Goal: Information Seeking & Learning: Learn about a topic

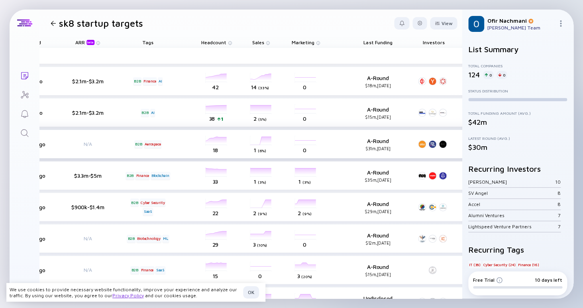
scroll to position [0, 355]
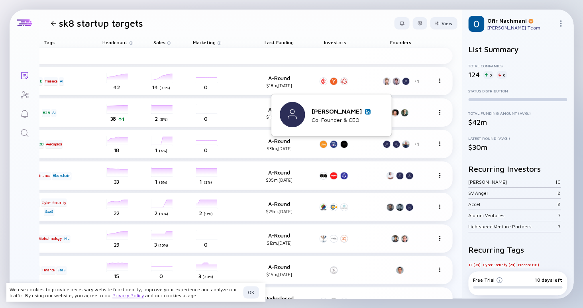
click at [369, 110] on img at bounding box center [368, 112] width 4 height 4
click at [375, 113] on img at bounding box center [377, 112] width 4 height 4
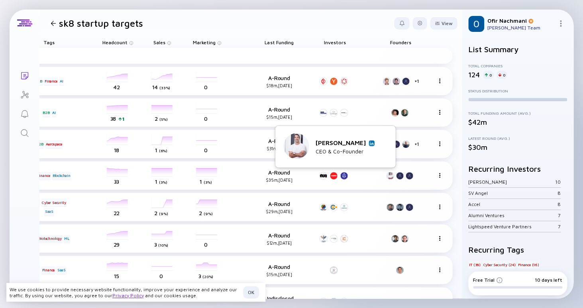
click at [373, 142] on img at bounding box center [372, 143] width 4 height 4
click at [377, 141] on img at bounding box center [375, 143] width 4 height 4
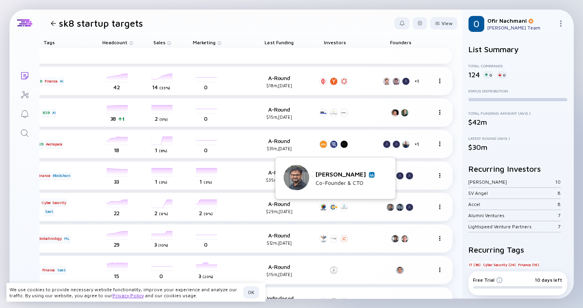
click at [372, 173] on img at bounding box center [372, 174] width 4 height 4
click at [382, 176] on img at bounding box center [380, 174] width 4 height 4
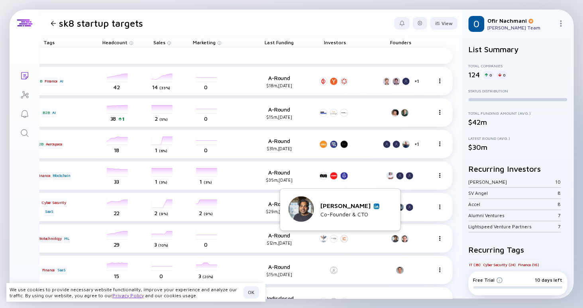
click at [378, 205] on img at bounding box center [376, 206] width 4 height 4
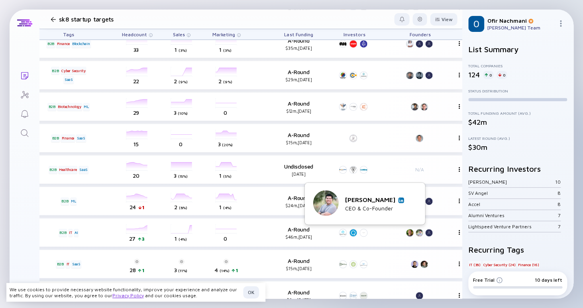
scroll to position [132, 335]
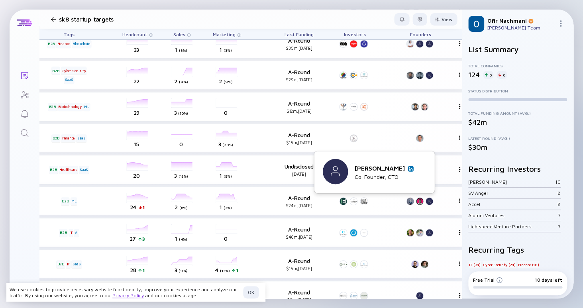
click at [413, 170] on link at bounding box center [411, 169] width 6 height 6
click at [400, 169] on img at bounding box center [401, 169] width 4 height 4
click at [393, 168] on img at bounding box center [392, 169] width 4 height 4
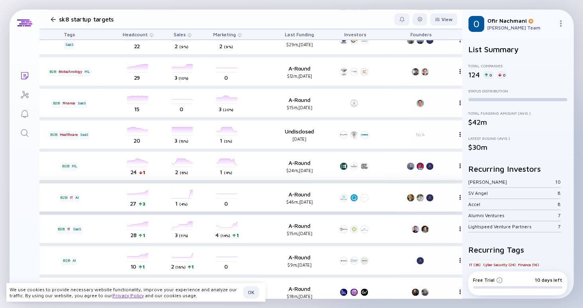
scroll to position [168, 334]
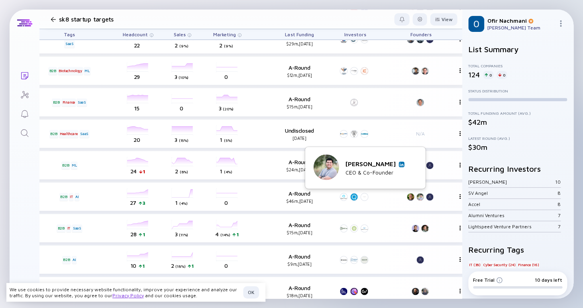
click at [400, 163] on img at bounding box center [402, 164] width 4 height 4
click at [400, 164] on img at bounding box center [402, 164] width 4 height 4
click at [394, 166] on div "Repeat Founder [PERSON_NAME] Co-Founder & CTO" at bounding box center [356, 168] width 104 height 27
click at [393, 164] on img at bounding box center [392, 164] width 4 height 4
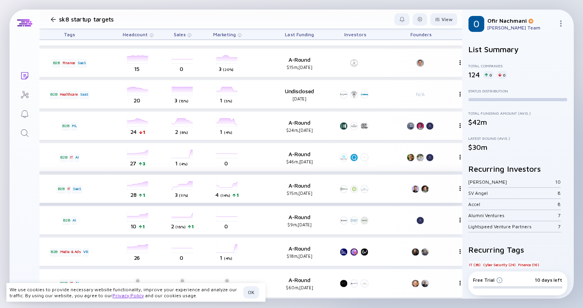
scroll to position [209, 334]
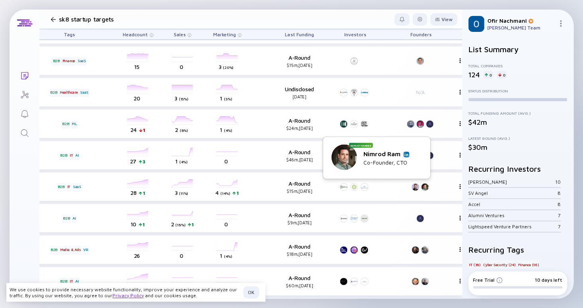
click at [407, 154] on img at bounding box center [406, 154] width 4 height 4
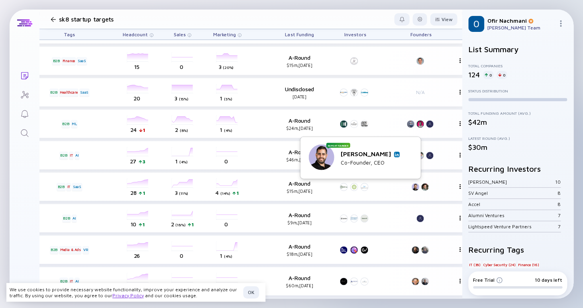
click at [394, 153] on div "[PERSON_NAME]" at bounding box center [370, 153] width 59 height 7
click at [395, 155] on img at bounding box center [397, 154] width 4 height 4
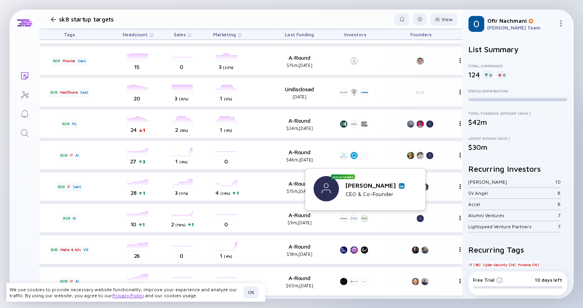
click at [401, 188] on link at bounding box center [402, 186] width 6 height 6
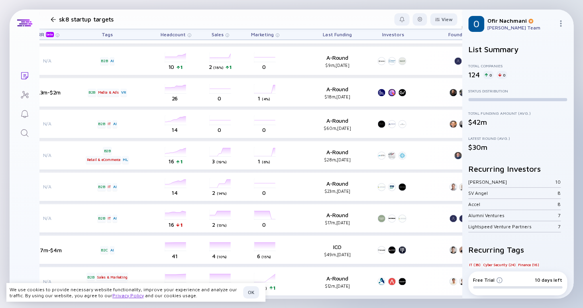
scroll to position [366, 349]
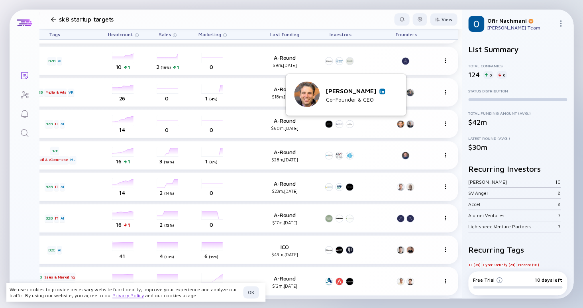
click at [383, 91] on img at bounding box center [382, 91] width 4 height 4
click at [392, 92] on img at bounding box center [392, 91] width 4 height 4
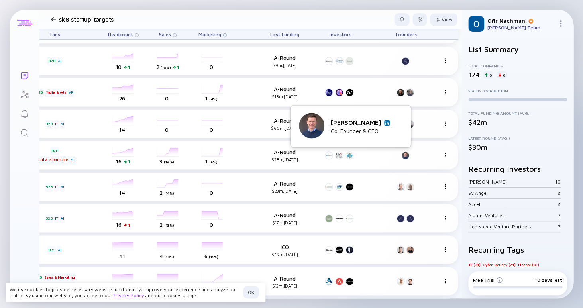
click at [387, 123] on img at bounding box center [387, 123] width 4 height 4
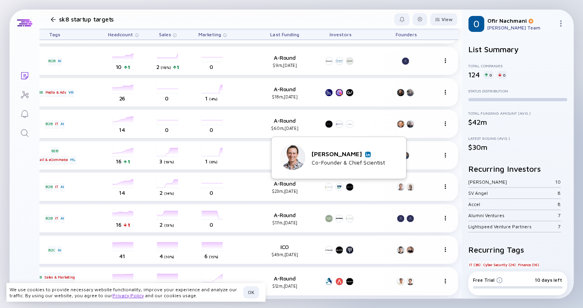
click at [366, 155] on img at bounding box center [368, 154] width 4 height 4
click at [379, 154] on img at bounding box center [377, 154] width 4 height 4
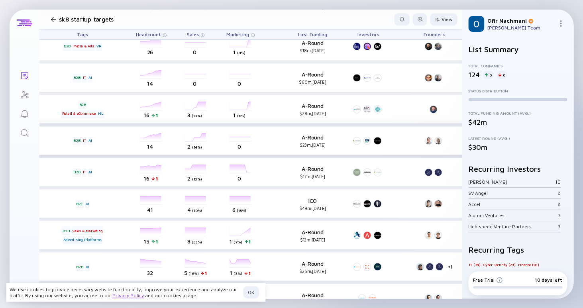
scroll to position [413, 322]
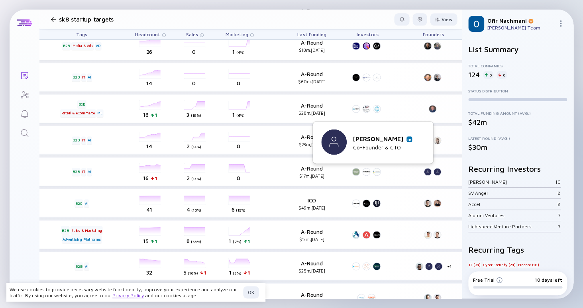
click at [410, 141] on link at bounding box center [409, 139] width 6 height 6
click at [419, 141] on link at bounding box center [419, 139] width 6 height 6
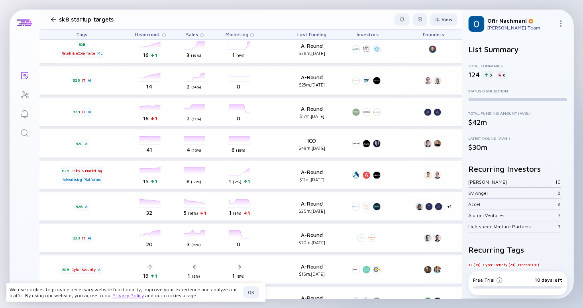
scroll to position [474, 321]
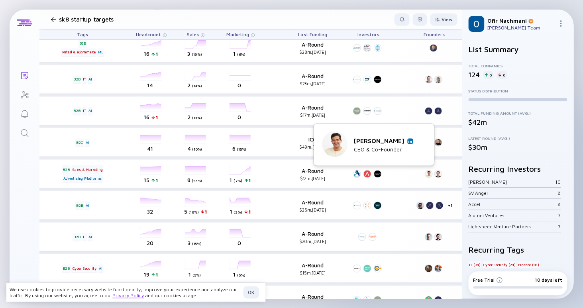
click at [410, 141] on img at bounding box center [410, 141] width 4 height 4
click at [420, 141] on img at bounding box center [419, 141] width 4 height 4
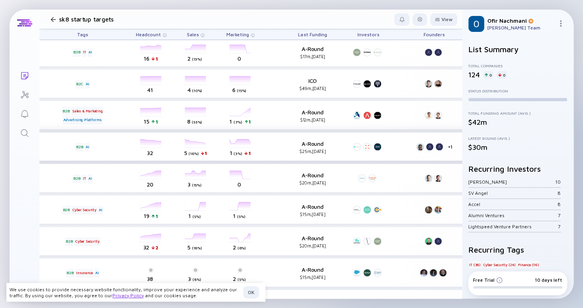
scroll to position [533, 321]
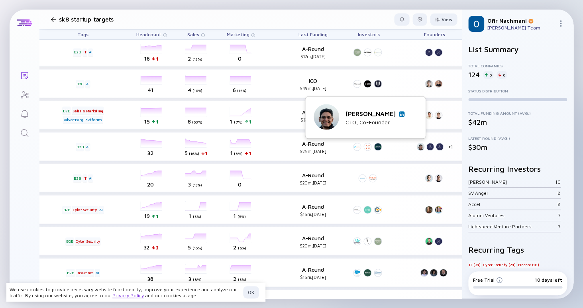
click at [404, 113] on link at bounding box center [402, 114] width 6 height 6
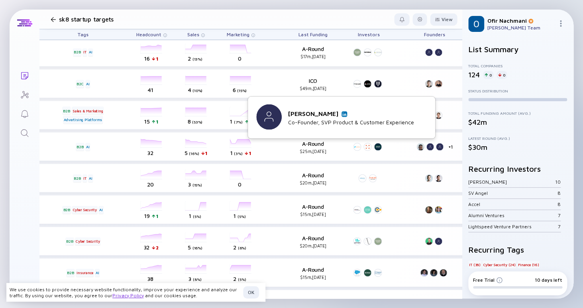
click at [339, 114] on div "[PERSON_NAME]" at bounding box center [351, 113] width 126 height 7
click at [341, 114] on link at bounding box center [344, 114] width 6 height 6
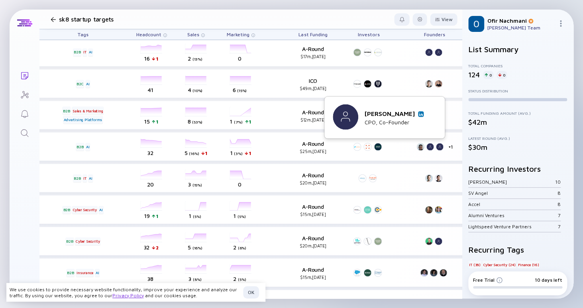
click at [423, 116] on link at bounding box center [421, 114] width 6 height 6
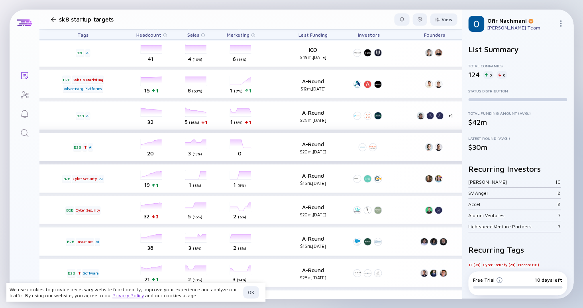
scroll to position [566, 320]
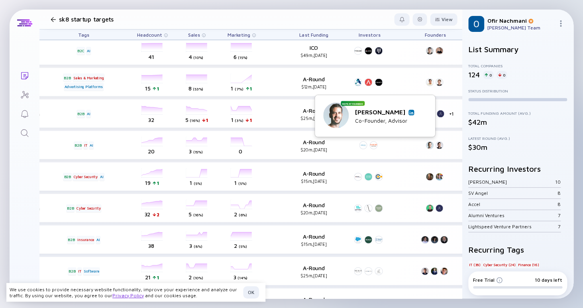
click at [409, 112] on img at bounding box center [411, 112] width 4 height 4
click at [421, 114] on img at bounding box center [421, 112] width 4 height 4
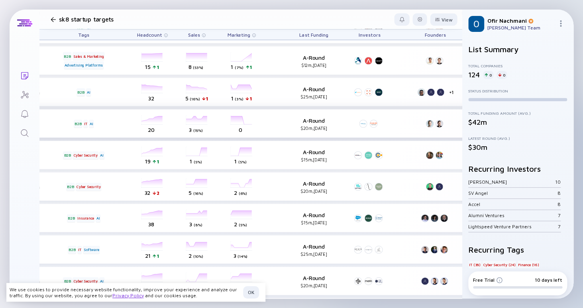
scroll to position [590, 320]
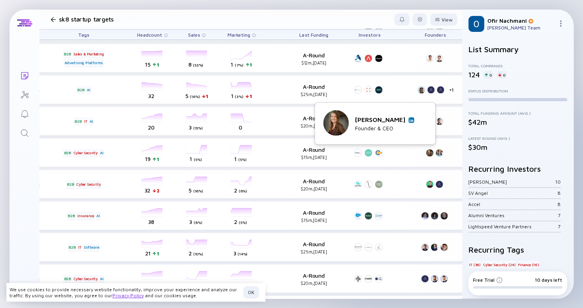
click at [411, 121] on img at bounding box center [411, 120] width 4 height 4
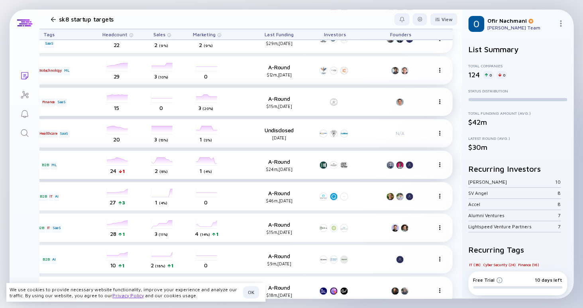
scroll to position [173, 355]
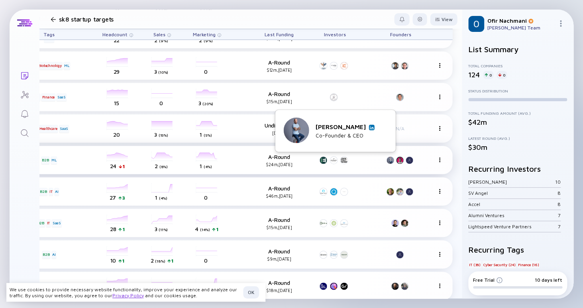
click at [371, 129] on img at bounding box center [372, 127] width 4 height 4
drag, startPoint x: 322, startPoint y: 127, endPoint x: 364, endPoint y: 128, distance: 42.2
click at [364, 128] on div "[PERSON_NAME]" at bounding box center [344, 126] width 59 height 7
copy div "[PERSON_NAME]"
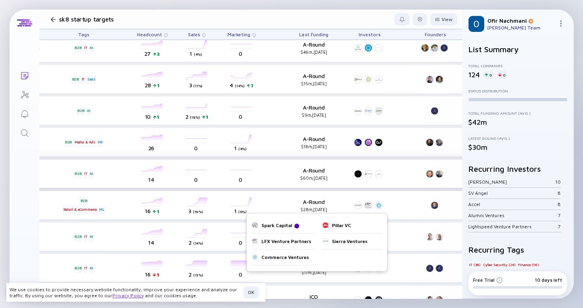
scroll to position [318, 320]
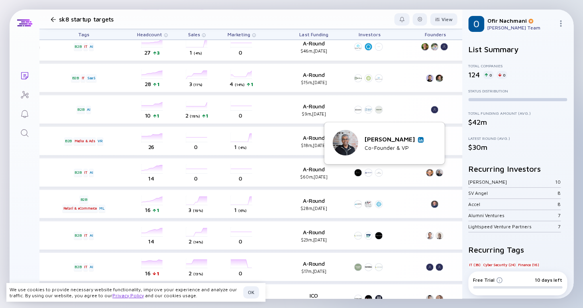
click at [419, 139] on img at bounding box center [421, 140] width 4 height 4
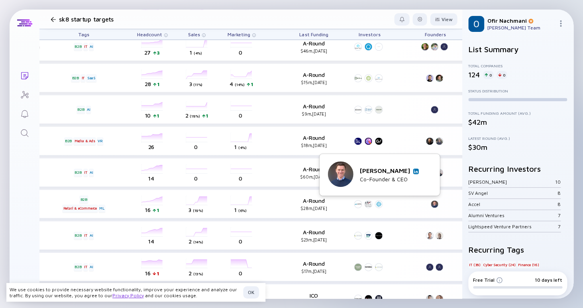
click at [416, 171] on img at bounding box center [416, 171] width 4 height 4
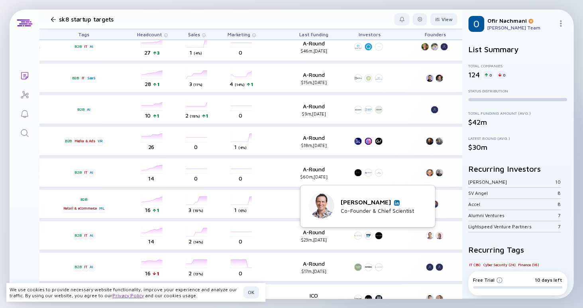
click at [395, 203] on img at bounding box center [397, 203] width 4 height 4
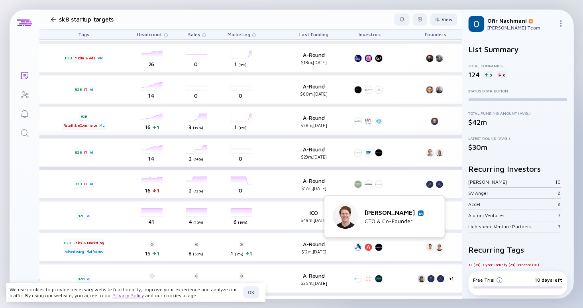
scroll to position [402, 319]
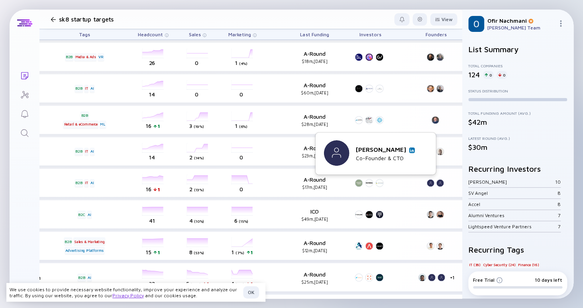
click at [410, 151] on img at bounding box center [412, 150] width 4 height 4
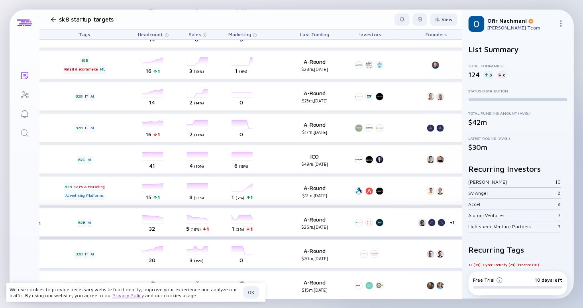
scroll to position [457, 319]
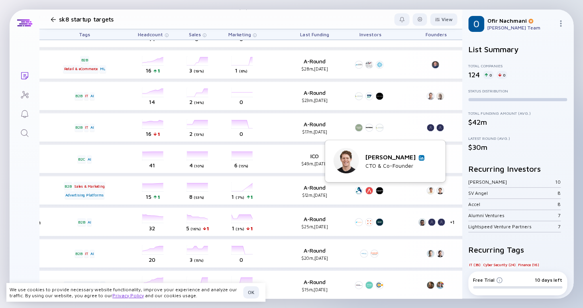
click at [422, 159] on img at bounding box center [421, 158] width 4 height 4
click at [412, 157] on img at bounding box center [412, 158] width 4 height 4
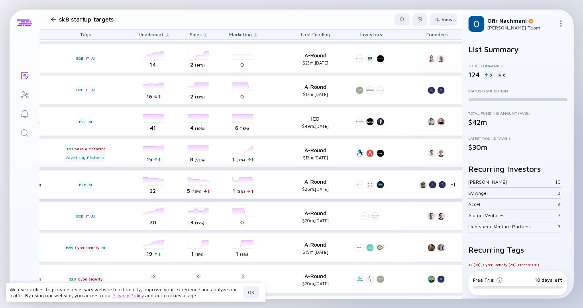
scroll to position [495, 318]
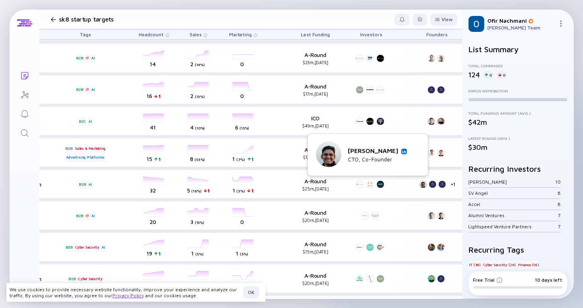
click at [401, 152] on link at bounding box center [404, 152] width 6 height 6
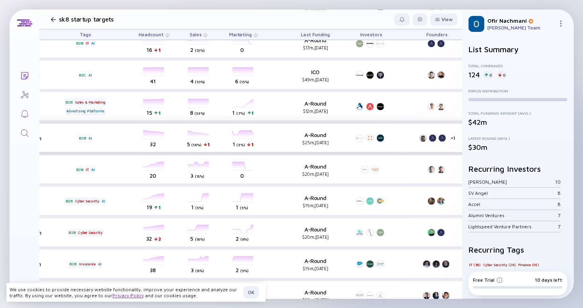
scroll to position [545, 318]
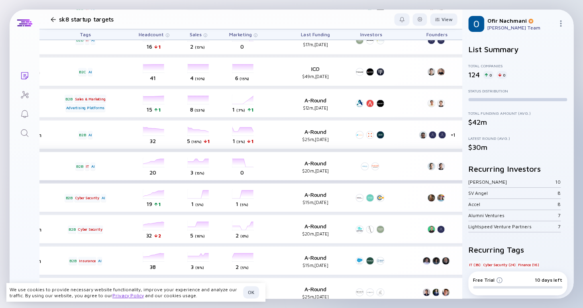
click at [442, 169] on div at bounding box center [441, 166] width 8 height 8
click at [441, 165] on div at bounding box center [441, 166] width 8 height 8
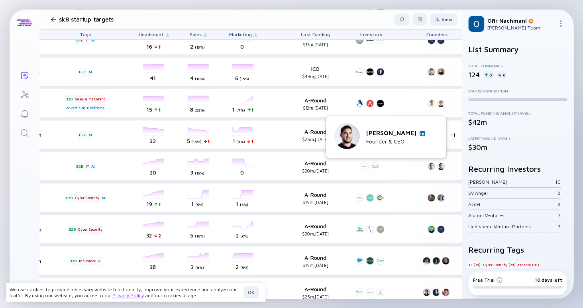
click at [421, 134] on img at bounding box center [422, 133] width 4 height 4
click at [411, 135] on img at bounding box center [413, 133] width 4 height 4
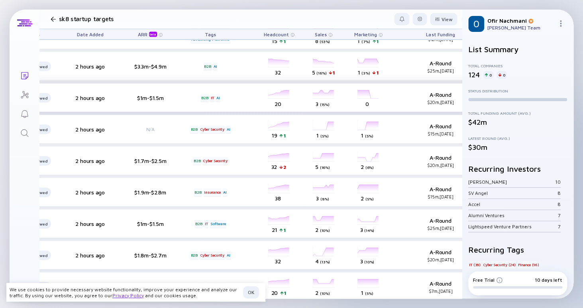
scroll to position [613, 210]
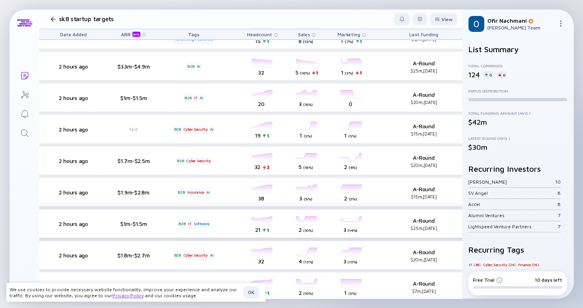
drag, startPoint x: 379, startPoint y: 174, endPoint x: 351, endPoint y: 212, distance: 47.7
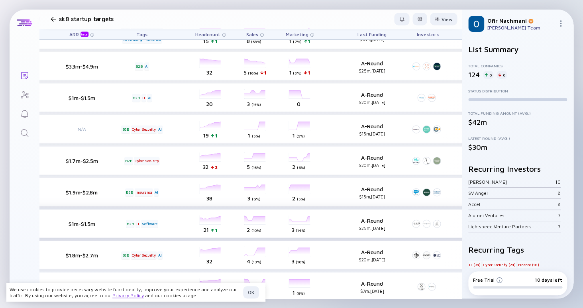
scroll to position [613, 355]
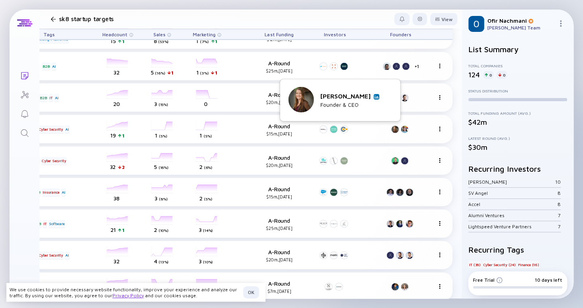
click at [377, 97] on link at bounding box center [377, 97] width 6 height 6
click at [385, 95] on img at bounding box center [386, 97] width 4 height 4
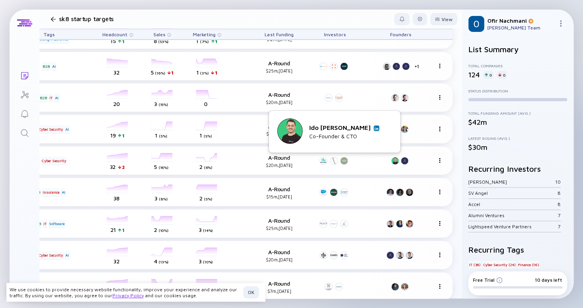
click at [374, 126] on img at bounding box center [376, 128] width 4 height 4
click at [386, 127] on img at bounding box center [386, 128] width 4 height 4
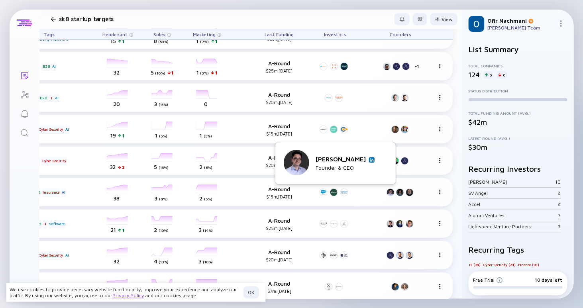
click at [373, 159] on img at bounding box center [372, 160] width 4 height 4
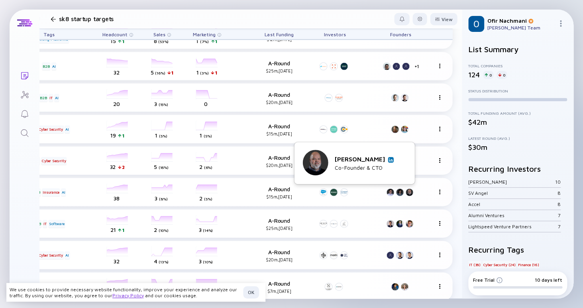
click at [388, 162] on div "[PERSON_NAME]" at bounding box center [364, 158] width 59 height 7
click at [389, 160] on img at bounding box center [391, 160] width 4 height 4
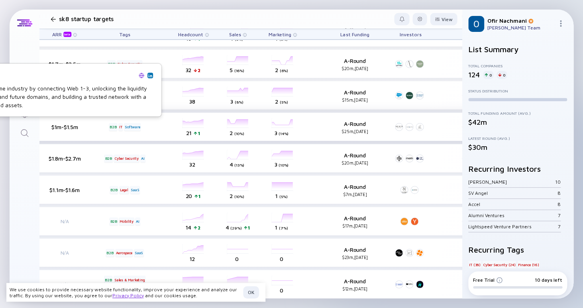
scroll to position [709, 355]
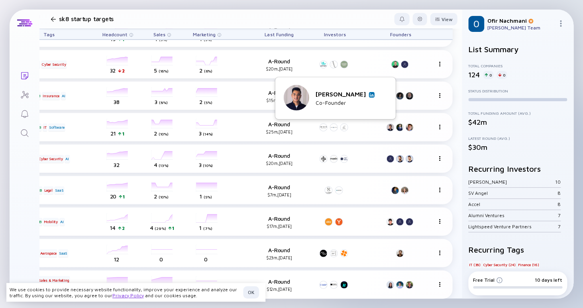
click at [370, 95] on img at bounding box center [372, 95] width 4 height 4
click at [379, 95] on img at bounding box center [381, 95] width 4 height 4
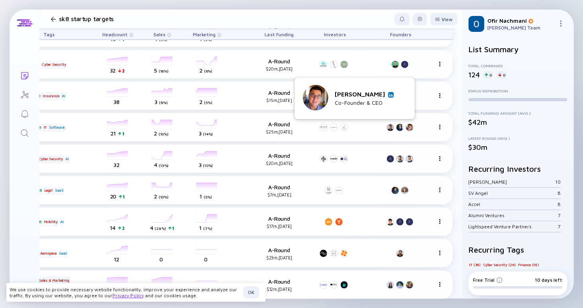
click at [389, 96] on img at bounding box center [391, 95] width 4 height 4
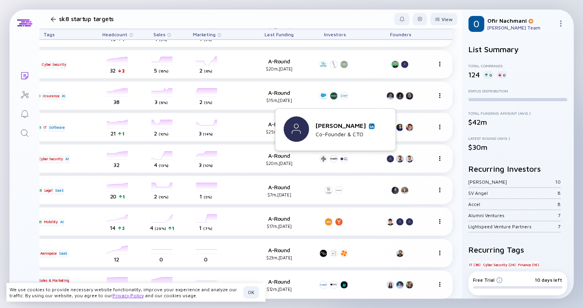
click at [362, 123] on div "[PERSON_NAME]" at bounding box center [344, 125] width 59 height 7
click at [370, 125] on img at bounding box center [372, 126] width 4 height 4
click at [379, 125] on img at bounding box center [381, 126] width 4 height 4
click at [391, 129] on div "[PERSON_NAME] Co-Founder & CEO" at bounding box center [364, 130] width 59 height 16
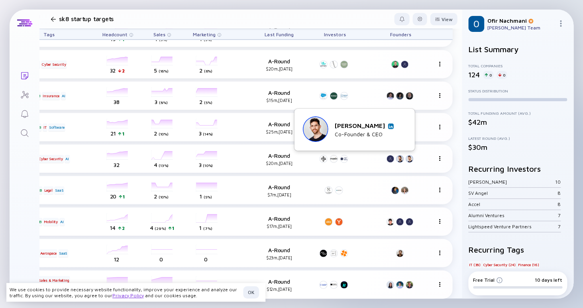
click at [391, 125] on img at bounding box center [391, 126] width 4 height 4
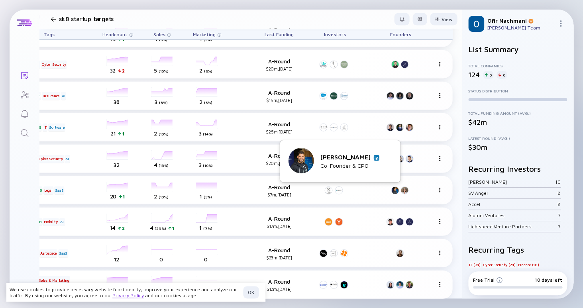
click at [375, 158] on img at bounding box center [376, 158] width 4 height 4
click at [384, 157] on img at bounding box center [386, 158] width 4 height 4
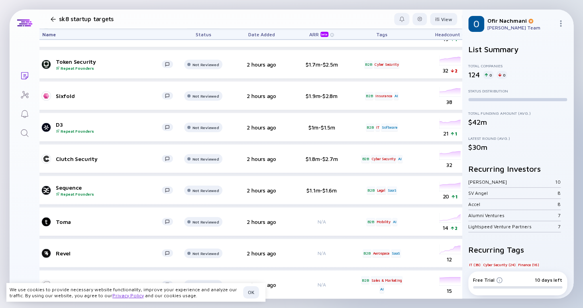
scroll to position [709, 0]
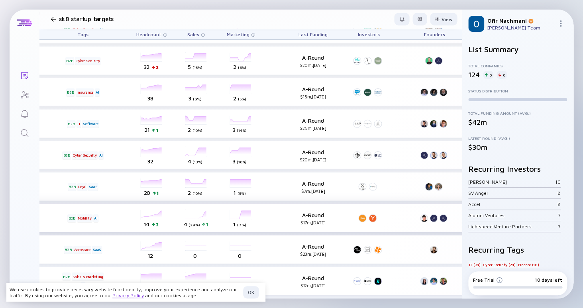
scroll to position [713, 355]
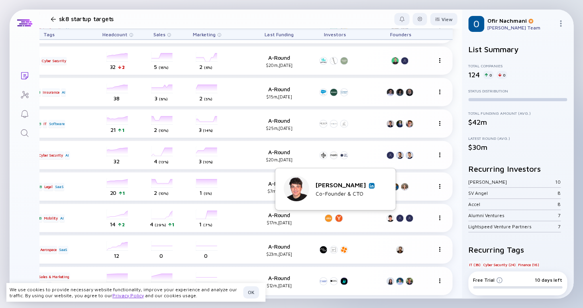
click at [371, 187] on img at bounding box center [372, 186] width 4 height 4
click at [381, 187] on img at bounding box center [381, 186] width 4 height 4
click at [392, 187] on link at bounding box center [391, 186] width 6 height 6
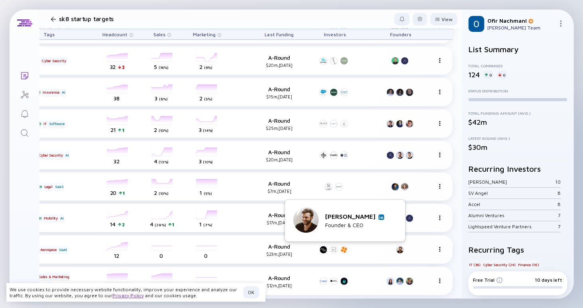
click at [383, 218] on link at bounding box center [381, 217] width 6 height 6
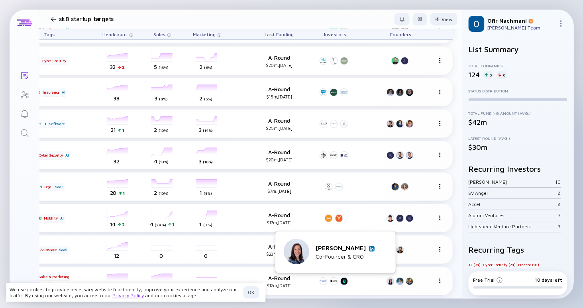
click at [370, 248] on img at bounding box center [372, 249] width 4 height 4
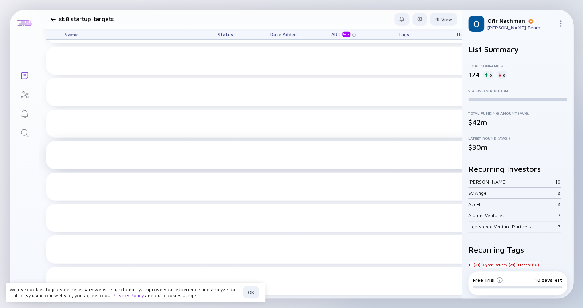
scroll to position [0, 0]
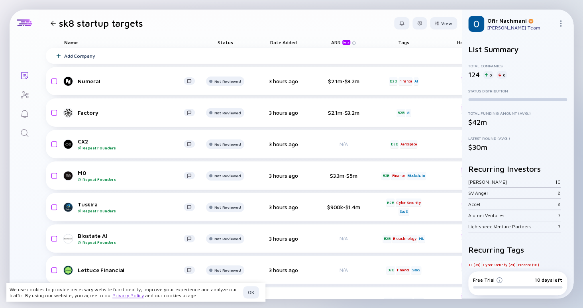
click at [51, 25] on div at bounding box center [53, 23] width 12 height 5
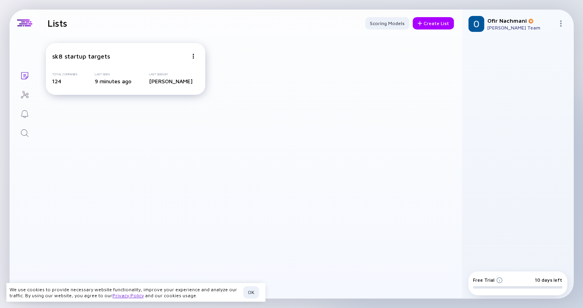
click at [200, 57] on div "sk8 startup targets Total Companies 124 Last Seen 9 minutes ago Last Seen By Of…" at bounding box center [125, 69] width 159 height 52
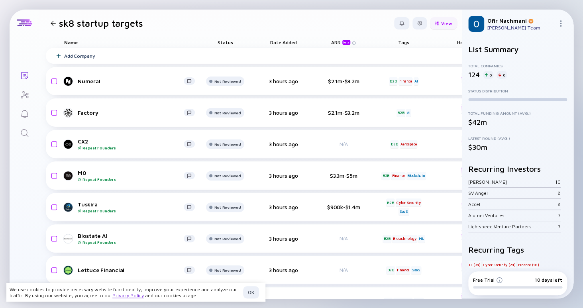
click at [447, 27] on div "View" at bounding box center [443, 23] width 27 height 12
click at [340, 32] on header "sk8 startup targets View Name Status Tags ARR beta Founders Date Added Headcoun…" at bounding box center [250, 23] width 422 height 27
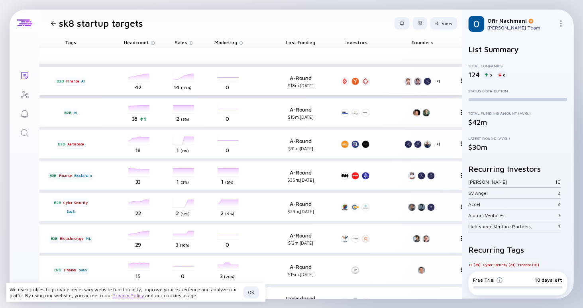
scroll to position [0, 355]
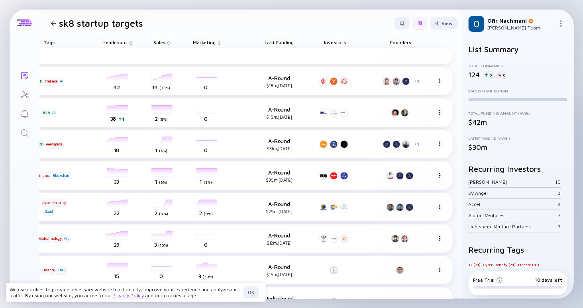
click at [426, 24] on div at bounding box center [419, 23] width 14 height 12
click at [397, 90] on div "Edit Filter" at bounding box center [395, 87] width 50 height 16
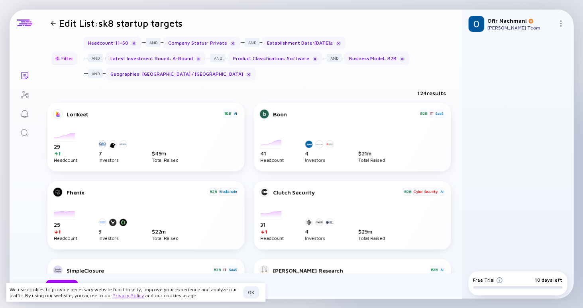
click at [71, 59] on div "Filter" at bounding box center [64, 58] width 28 height 12
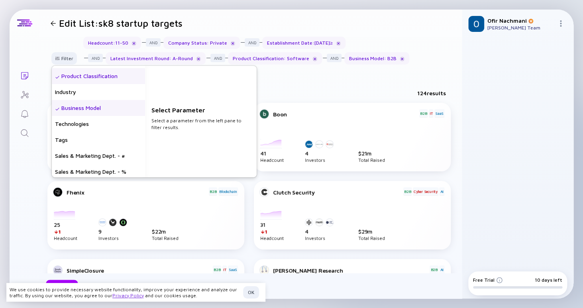
scroll to position [206, 0]
click at [101, 123] on div "Technologies" at bounding box center [98, 123] width 93 height 16
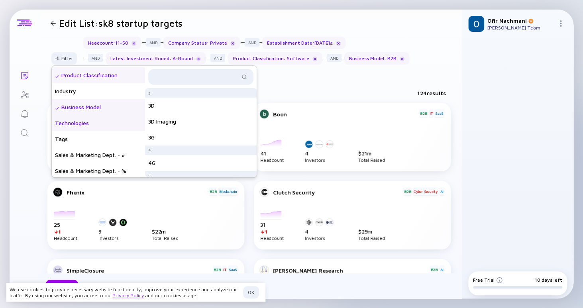
click at [109, 102] on div "Business Model" at bounding box center [98, 107] width 93 height 16
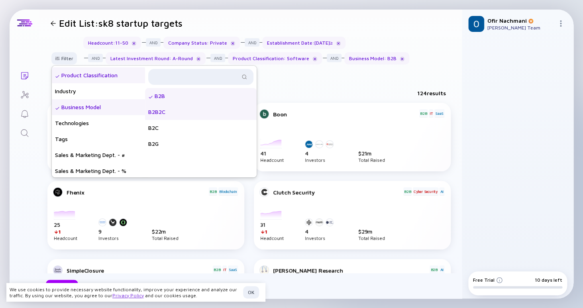
click at [158, 115] on div "B2B2C" at bounding box center [201, 112] width 112 height 16
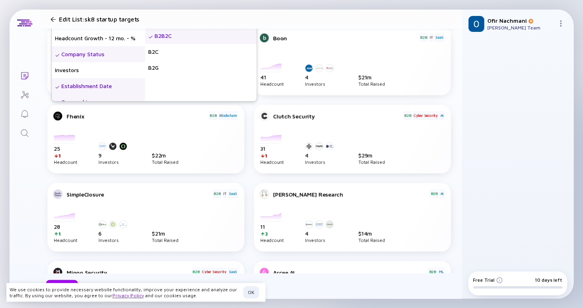
scroll to position [0, 0]
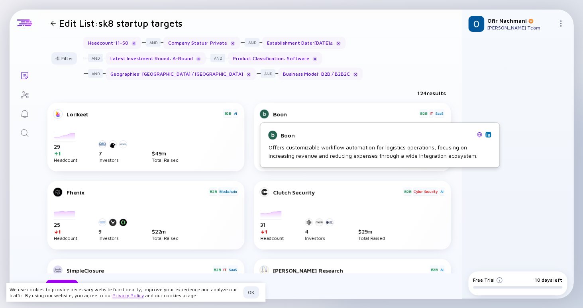
click at [488, 133] on img at bounding box center [488, 135] width 4 height 4
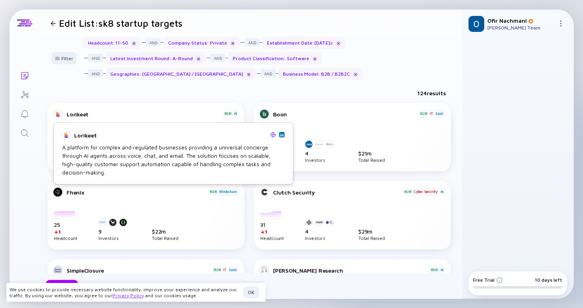
click at [283, 134] on img at bounding box center [282, 135] width 4 height 4
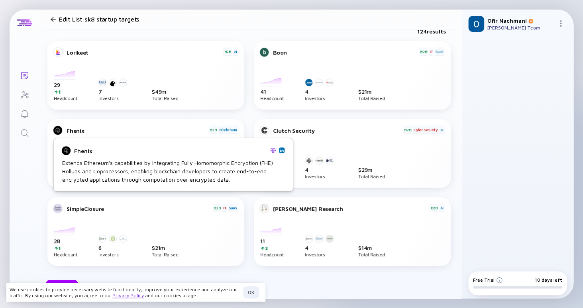
scroll to position [66, 0]
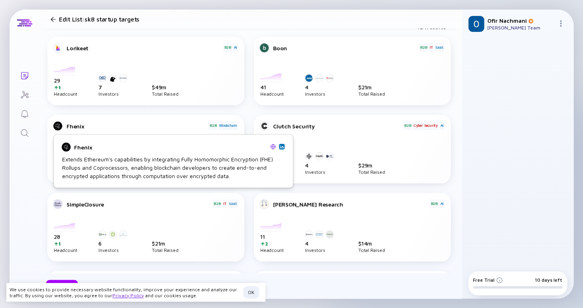
click at [281, 147] on img at bounding box center [282, 147] width 4 height 4
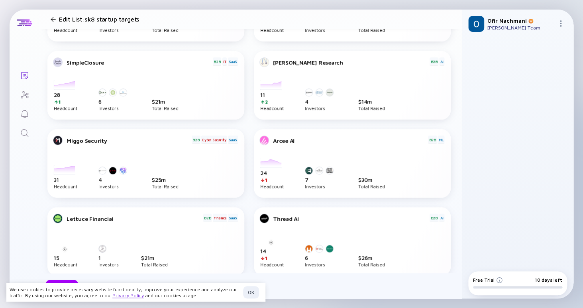
scroll to position [211, 0]
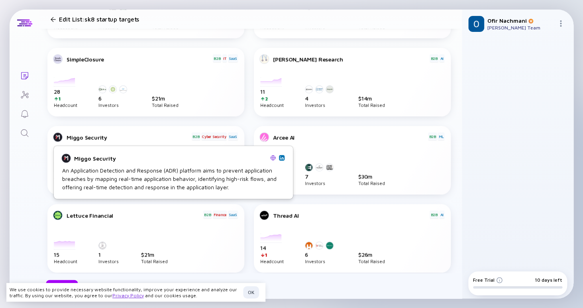
click at [282, 160] on link at bounding box center [282, 158] width 6 height 6
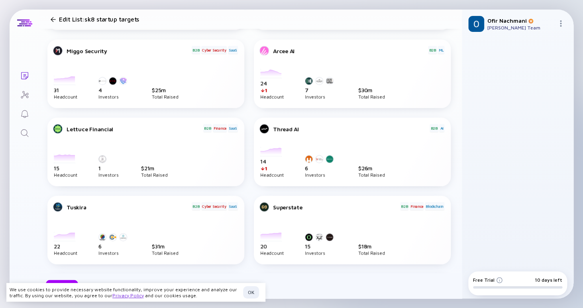
scroll to position [346, 0]
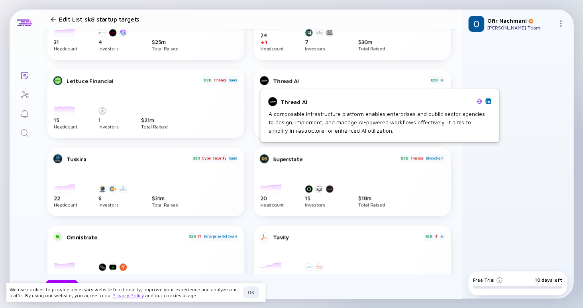
click at [491, 103] on div "Thread AI A composable infrastructure platform enables enterprises and public s…" at bounding box center [379, 116] width 229 height 42
click at [489, 102] on img at bounding box center [488, 101] width 4 height 4
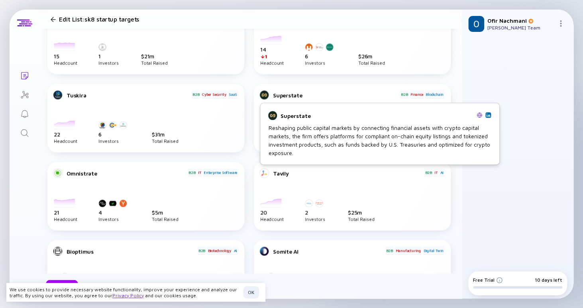
scroll to position [410, 0]
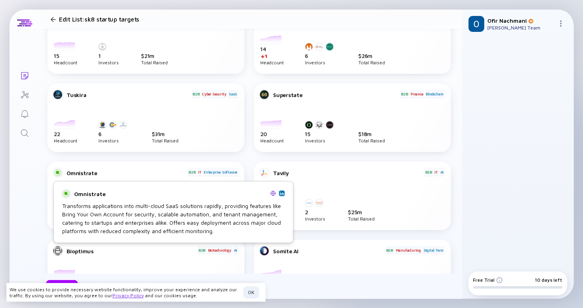
click at [280, 192] on img at bounding box center [282, 193] width 4 height 4
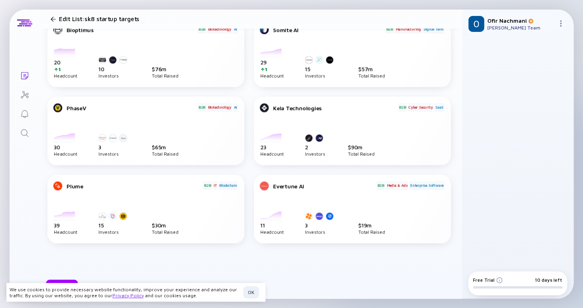
scroll to position [631, 0]
drag, startPoint x: 297, startPoint y: 185, endPoint x: 419, endPoint y: 186, distance: 122.7
click at [419, 186] on div "Evertune AI B2B Media & Ads Enterprise Software" at bounding box center [352, 193] width 184 height 27
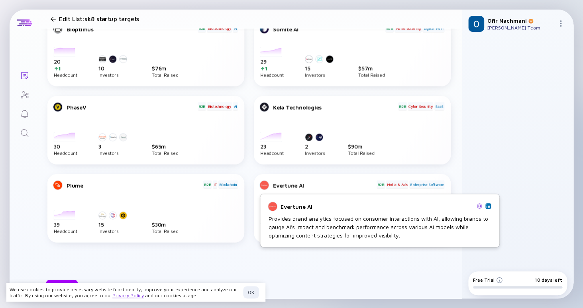
click at [305, 199] on div "Evertune AI Provides brand analytics focused on consumer interactions with AI, …" at bounding box center [379, 220] width 239 height 53
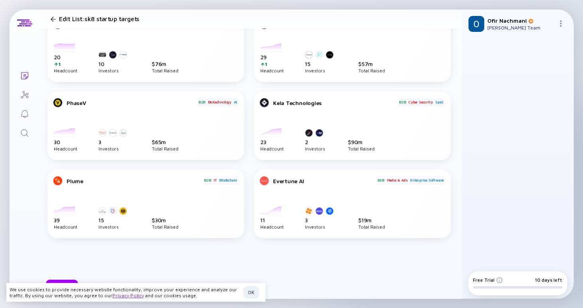
scroll to position [628, 0]
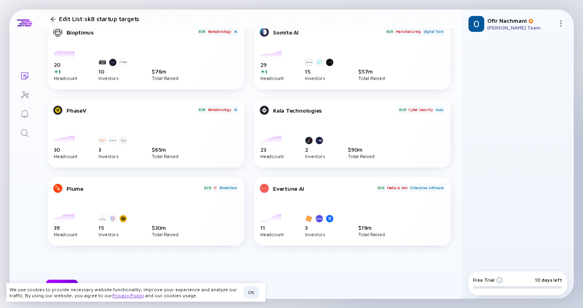
click at [62, 282] on div "Next" at bounding box center [62, 286] width 32 height 12
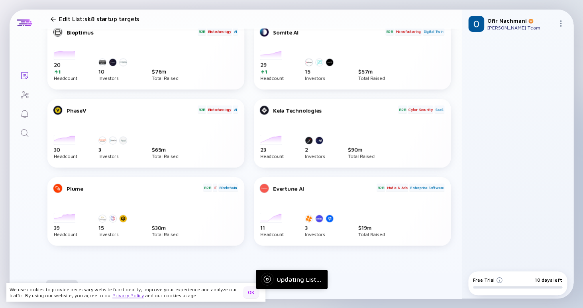
click at [254, 290] on div "OK" at bounding box center [251, 292] width 16 height 12
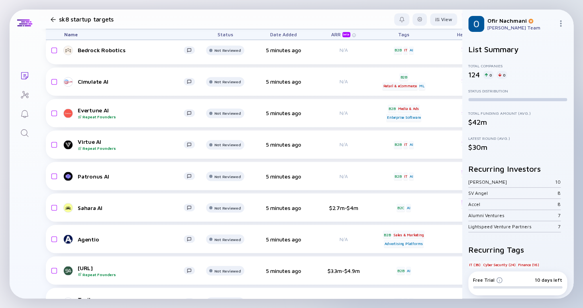
scroll to position [441, 0]
